Goal: Information Seeking & Learning: Learn about a topic

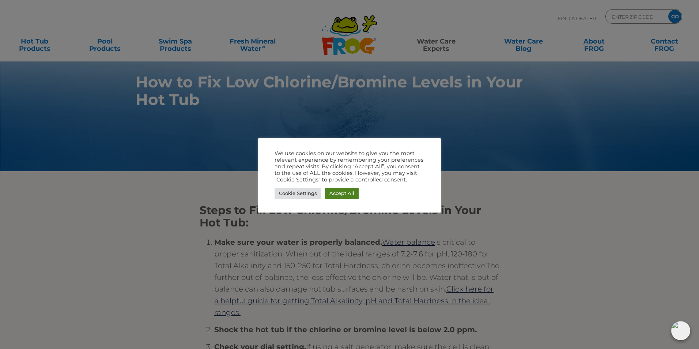
click at [347, 196] on link "Accept All" at bounding box center [342, 193] width 34 height 11
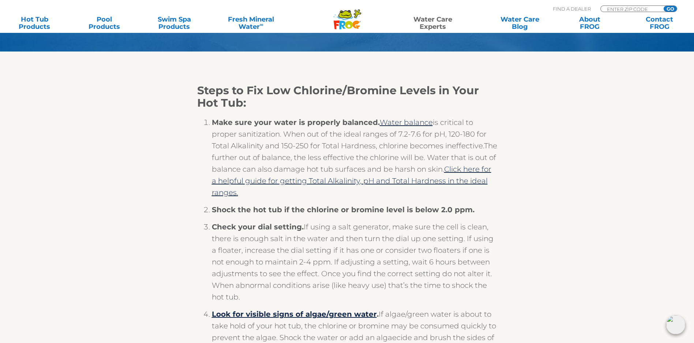
scroll to position [73, 0]
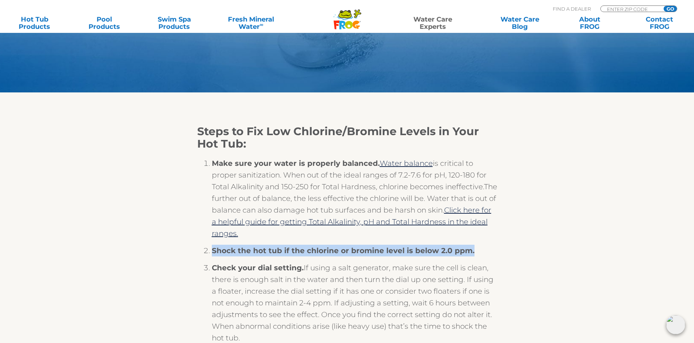
drag, startPoint x: 212, startPoint y: 255, endPoint x: 470, endPoint y: 262, distance: 257.2
click at [470, 262] on li "Shock the hot tub if the chlorine or bromine level is below 2.0 ppm." at bounding box center [354, 253] width 285 height 17
drag, startPoint x: 470, startPoint y: 262, endPoint x: 453, endPoint y: 258, distance: 17.0
click at [217, 262] on li "Shock the hot tub if the chlorine or bromine level is below 2.0 ppm." at bounding box center [354, 253] width 285 height 17
drag, startPoint x: 211, startPoint y: 255, endPoint x: 478, endPoint y: 260, distance: 266.3
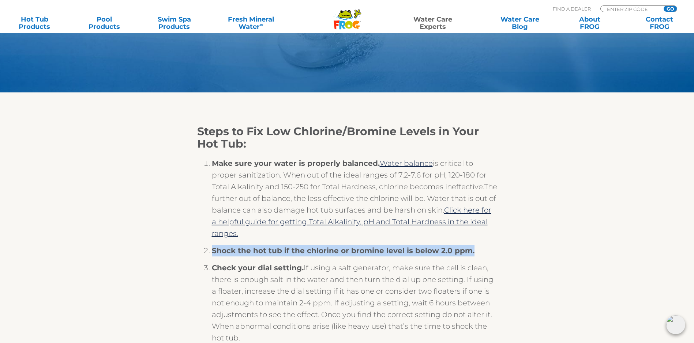
click at [478, 260] on li "Shock the hot tub if the chlorine or bromine level is below 2.0 ppm." at bounding box center [354, 253] width 285 height 17
click at [394, 262] on li "Shock the hot tub if the chlorine or bromine level is below 2.0 ppm." at bounding box center [354, 253] width 285 height 17
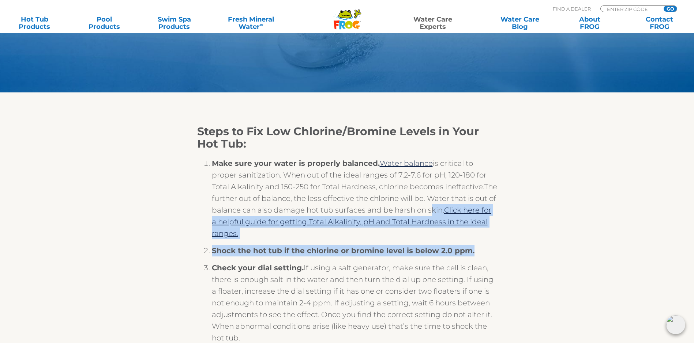
drag, startPoint x: 205, startPoint y: 227, endPoint x: 485, endPoint y: 256, distance: 281.7
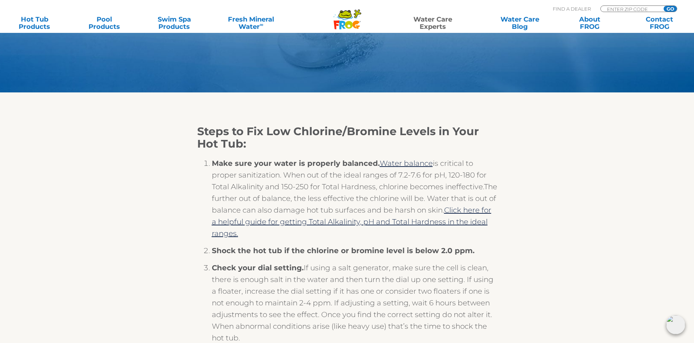
drag, startPoint x: 224, startPoint y: 290, endPoint x: 219, endPoint y: 289, distance: 5.0
click at [224, 290] on li "Check your dial setting. If using a salt generator, make sure the cell is clean…" at bounding box center [354, 305] width 285 height 87
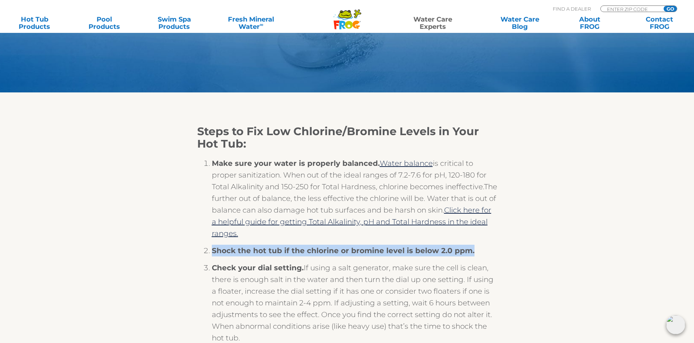
drag, startPoint x: 212, startPoint y: 255, endPoint x: 469, endPoint y: 262, distance: 256.5
click at [469, 262] on li "Shock the hot tub if the chlorine or bromine level is below 2.0 ppm." at bounding box center [354, 253] width 285 height 17
copy strong "Shock the hot tub if the chlorine or bromine level is below 2.0 ppm."
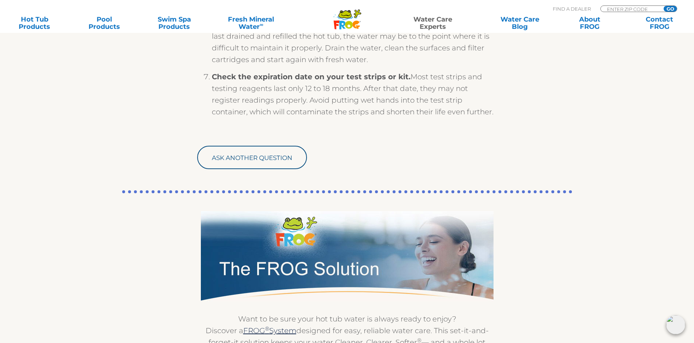
scroll to position [549, 0]
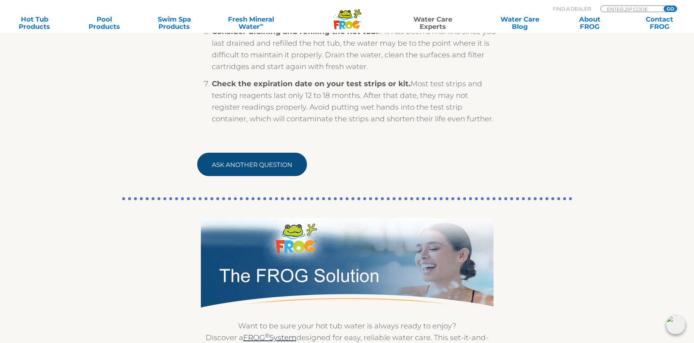
click at [210, 172] on link "Ask Another Question" at bounding box center [252, 164] width 110 height 23
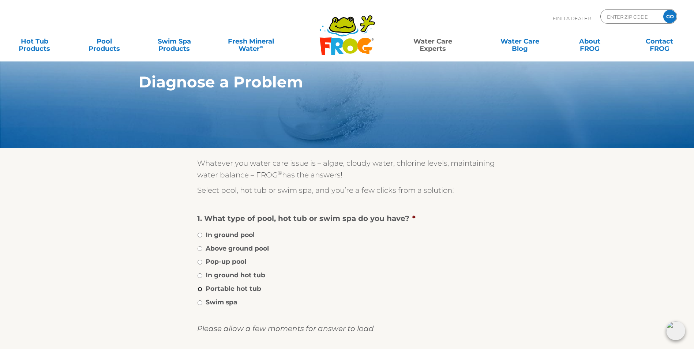
click at [200, 291] on input "Portable hot tub" at bounding box center [200, 289] width 5 height 5
radio input "true"
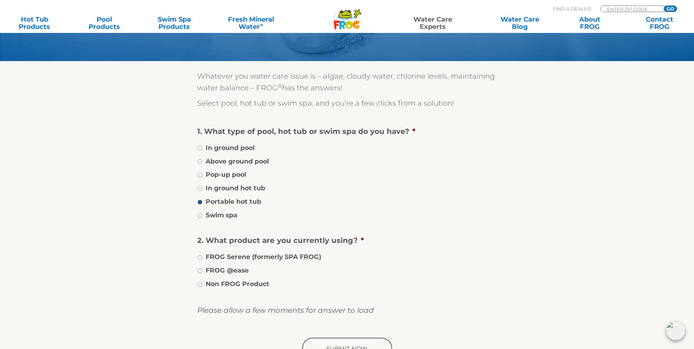
scroll to position [110, 0]
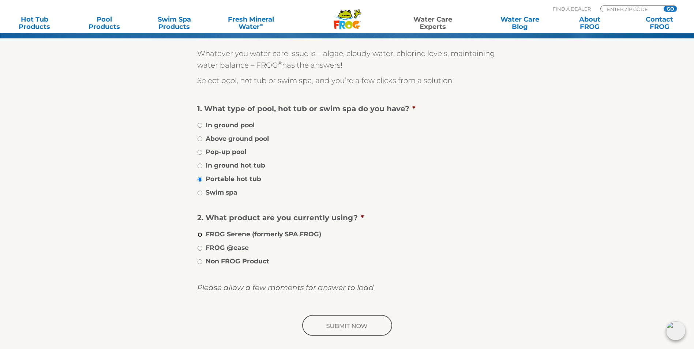
click at [200, 237] on input "FROG Serene (formerly SPA FROG)" at bounding box center [200, 234] width 5 height 5
radio input "true"
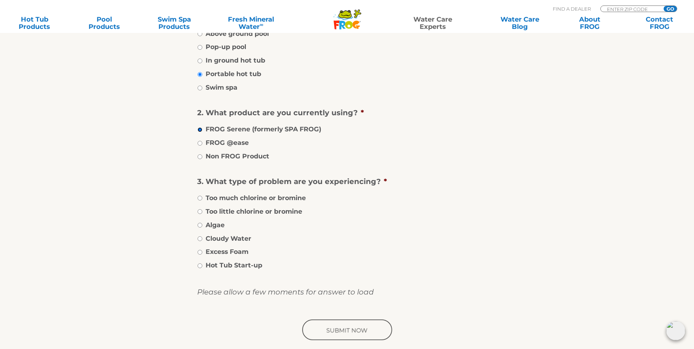
scroll to position [219, 0]
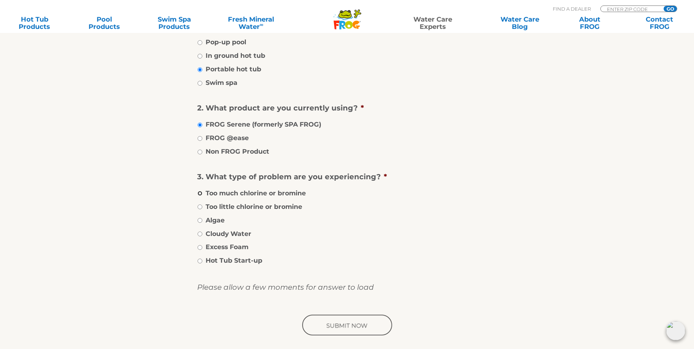
click at [199, 196] on input "Too much chlorine or bromine" at bounding box center [200, 193] width 5 height 5
radio input "true"
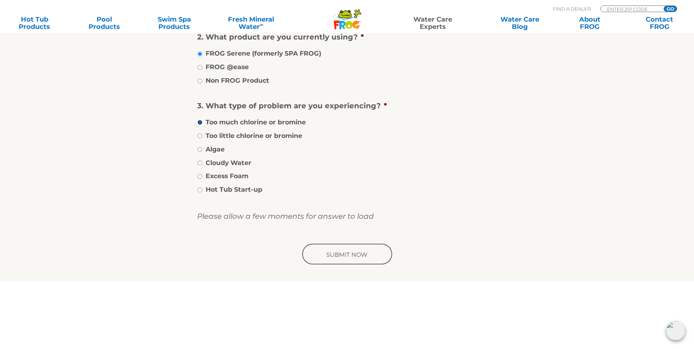
scroll to position [293, 0]
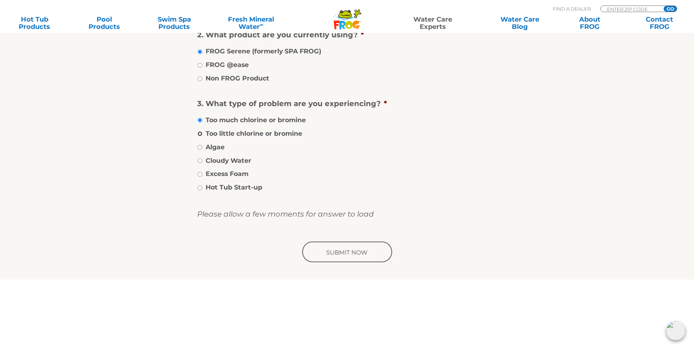
click at [200, 136] on input "Too little chlorine or bromine" at bounding box center [200, 133] width 5 height 5
radio input "true"
click at [200, 123] on input "Too much chlorine or bromine" at bounding box center [200, 120] width 5 height 5
radio input "true"
click at [342, 256] on input "image" at bounding box center [347, 252] width 93 height 23
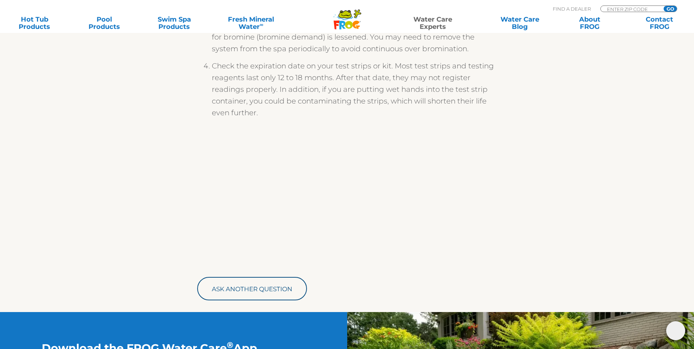
scroll to position [293, 0]
